Goal: Information Seeking & Learning: Check status

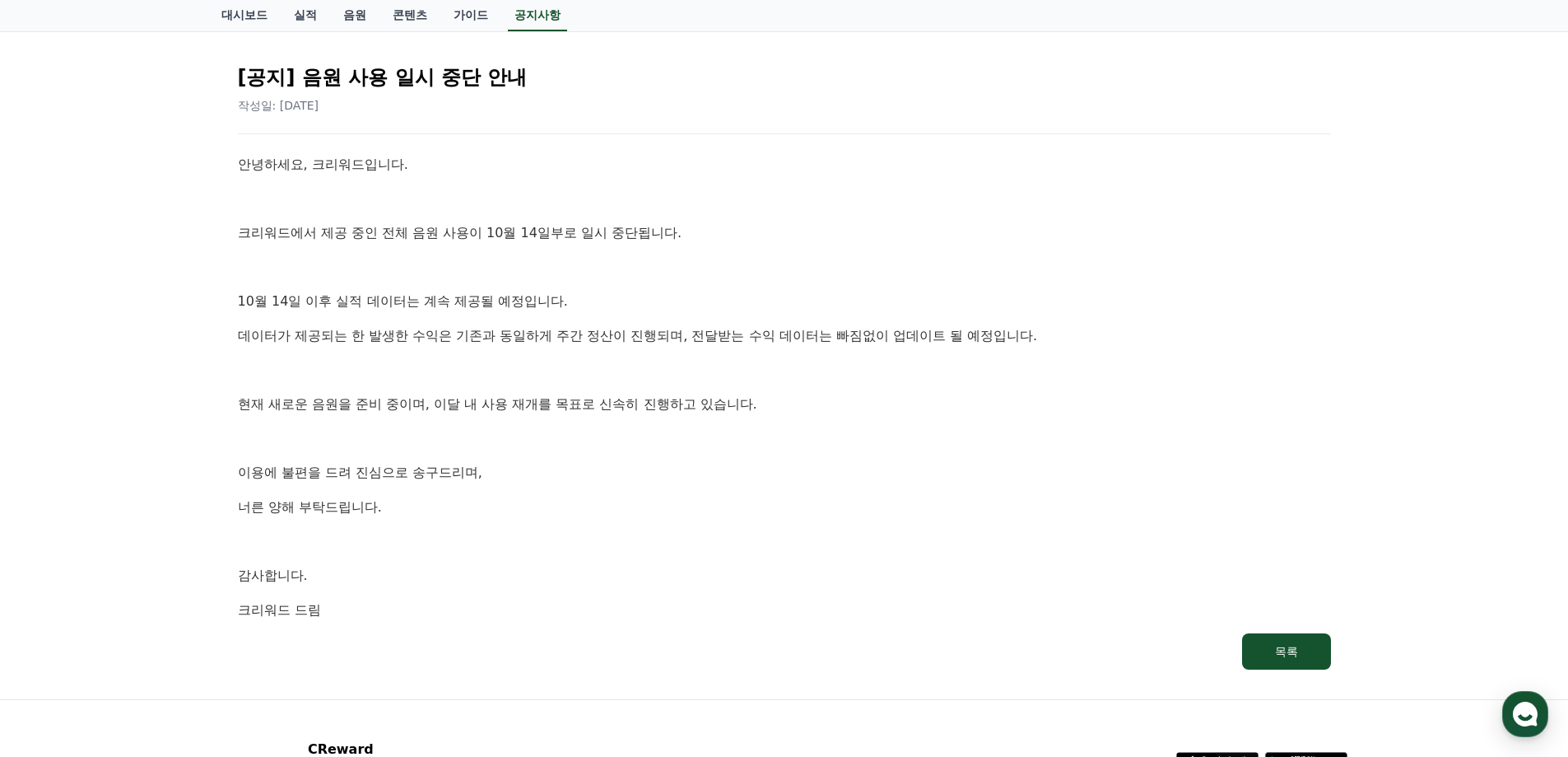
drag, startPoint x: 304, startPoint y: 70, endPoint x: 535, endPoint y: 93, distance: 232.1
click at [535, 93] on div "[공지] 음원 사용 일시 중단 안내 작성일: [DATE]" at bounding box center [784, 83] width 1093 height 63
click at [530, 114] on div "[공지] 음원 사용 일시 중단 안내 작성일: [DATE] 안녕하세요, 크리워드입니다. [GEOGRAPHIC_DATA]에서 제공 중인 전체 음원…" at bounding box center [784, 360] width 1100 height 626
drag, startPoint x: 233, startPoint y: 224, endPoint x: 712, endPoint y: 245, distance: 479.5
click at [712, 245] on div "[공지] 음원 사용 일시 중단 안내 작성일: [DATE] 안녕하세요, 크리워드입니다. [GEOGRAPHIC_DATA]에서 제공 중인 전체 음원…" at bounding box center [784, 360] width 1113 height 639
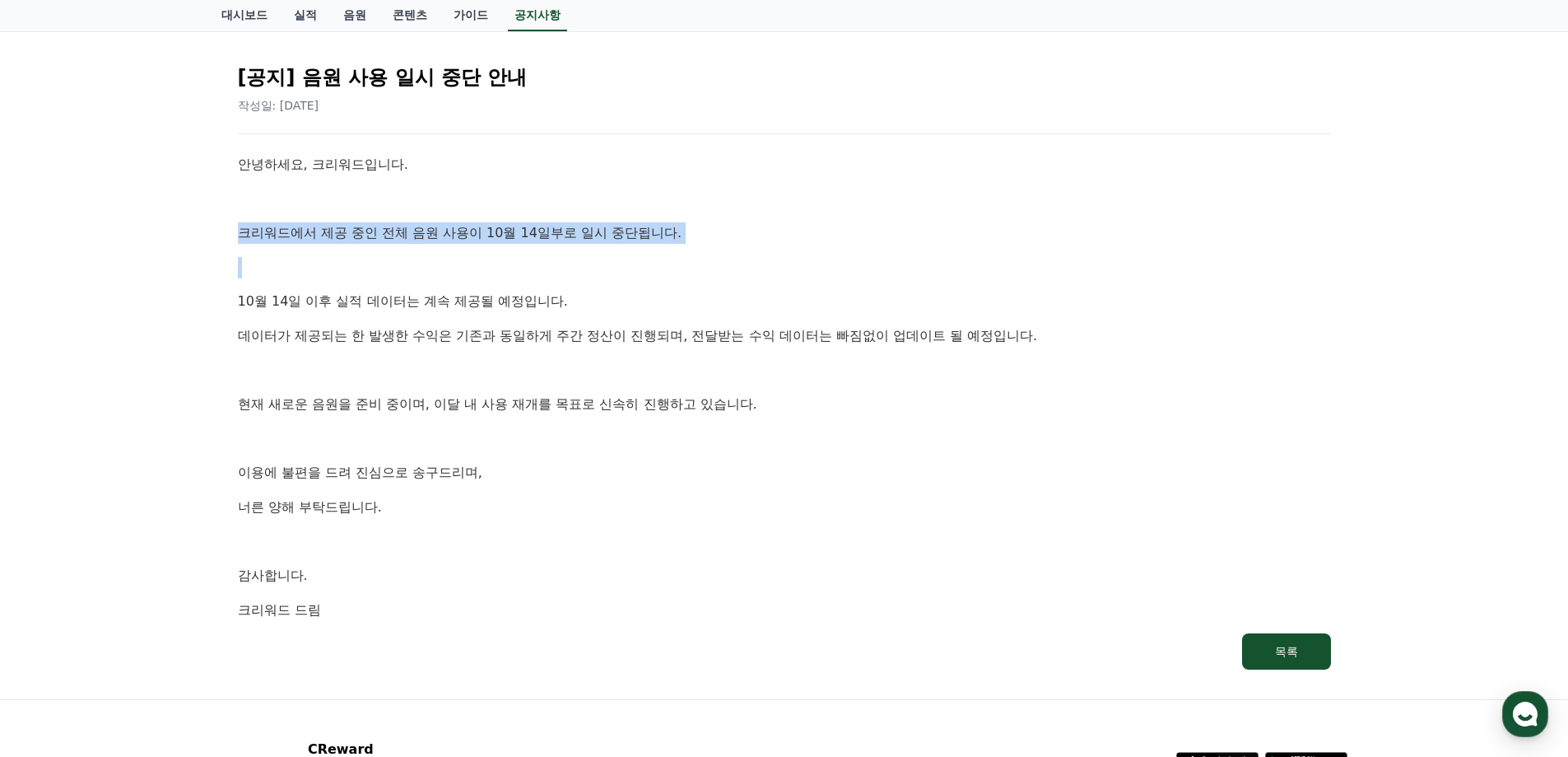
click at [625, 265] on p at bounding box center [784, 267] width 1093 height 22
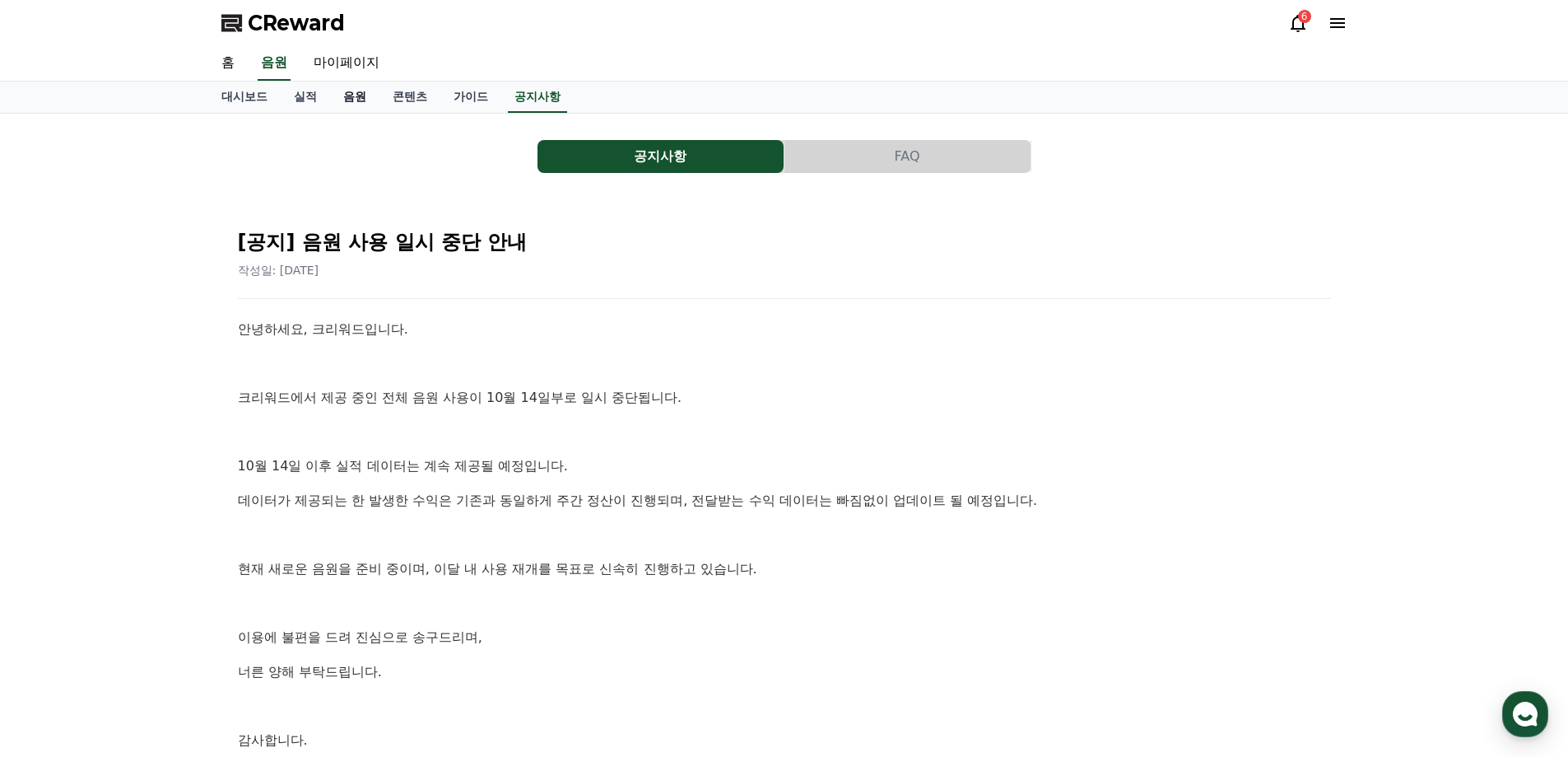
click at [352, 102] on link "음원" at bounding box center [355, 97] width 50 height 31
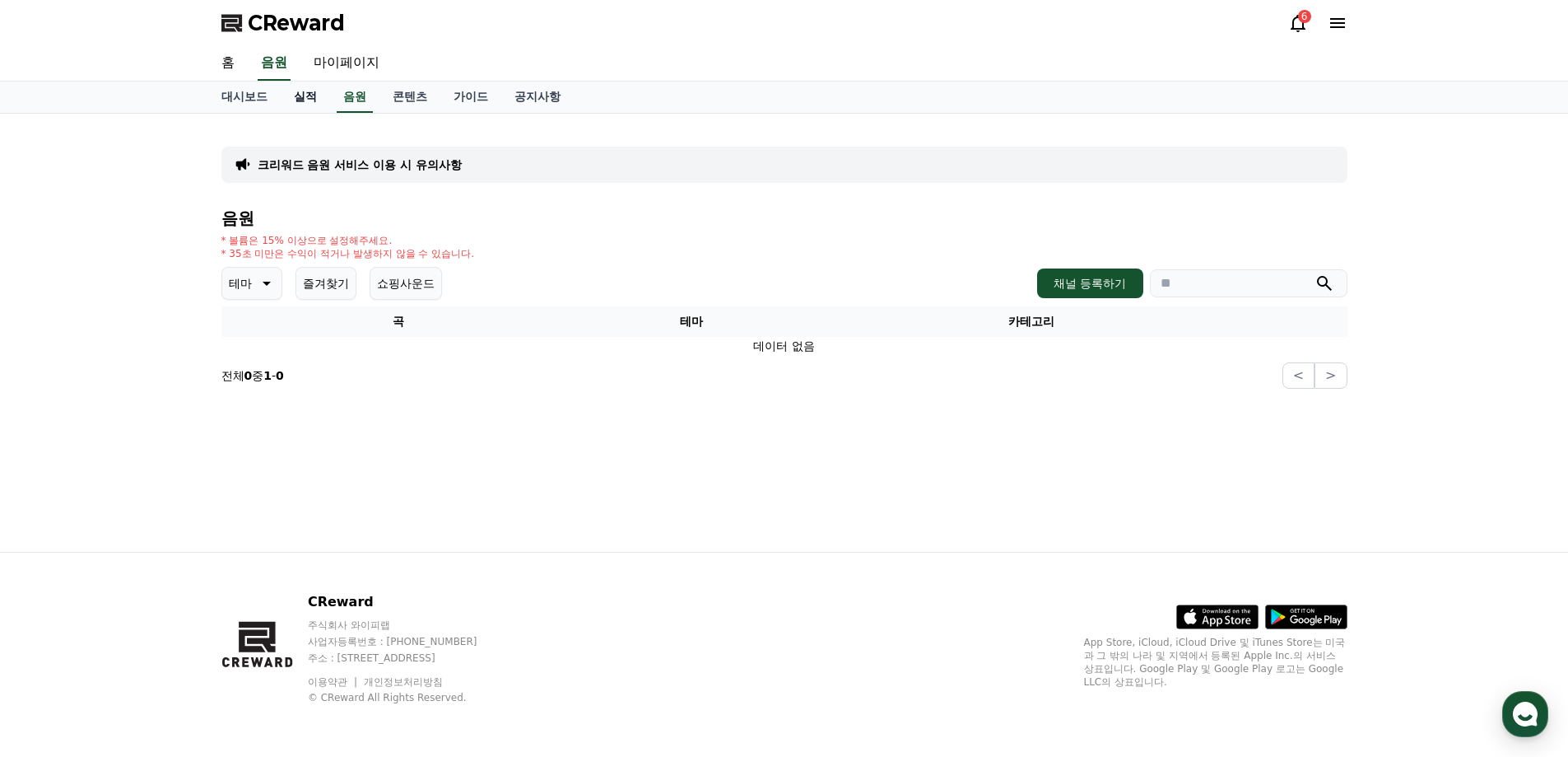
click at [312, 98] on link "실적" at bounding box center [305, 97] width 50 height 31
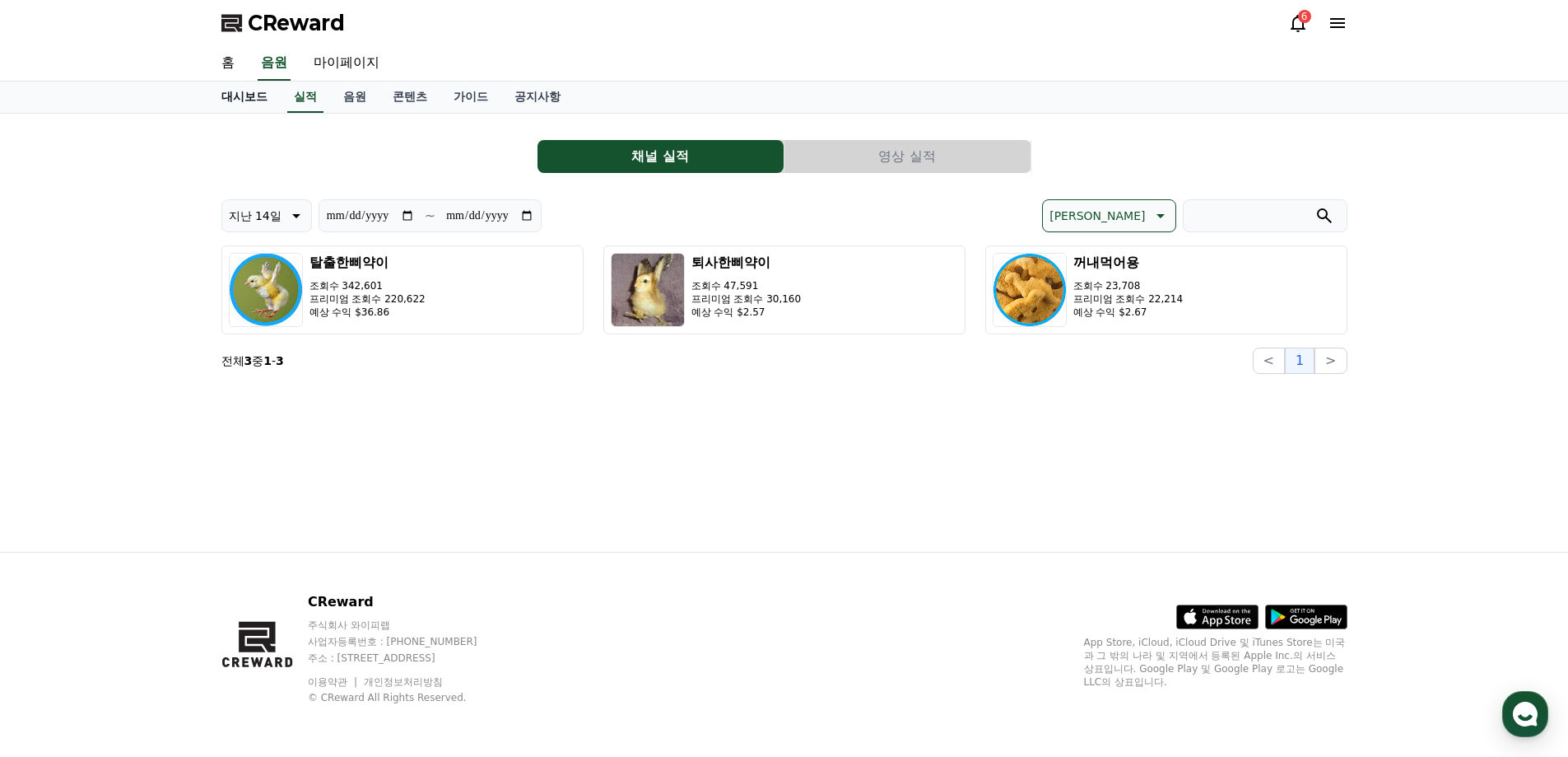
click at [239, 100] on link "대시보드" at bounding box center [244, 97] width 72 height 31
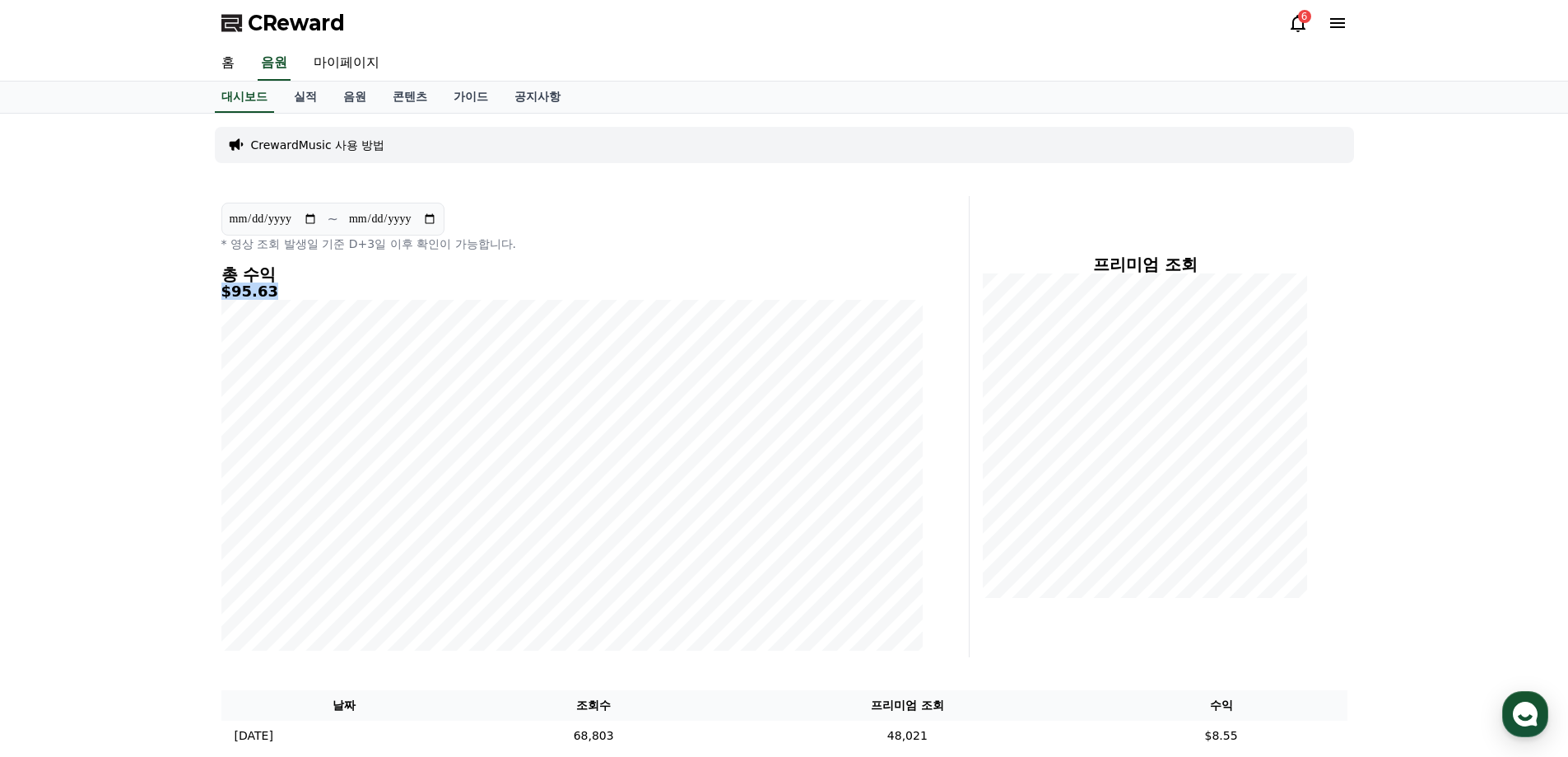
click at [271, 299] on div "총 수익 $95.63" at bounding box center [572, 458] width 702 height 385
click at [231, 296] on h5 "$95.63" at bounding box center [572, 291] width 702 height 17
click at [219, 299] on div "**********" at bounding box center [572, 426] width 715 height 461
click at [265, 305] on div "총 수익 $95.63" at bounding box center [572, 458] width 702 height 385
click at [258, 294] on h5 "$95.63" at bounding box center [572, 291] width 702 height 17
